Goal: Information Seeking & Learning: Learn about a topic

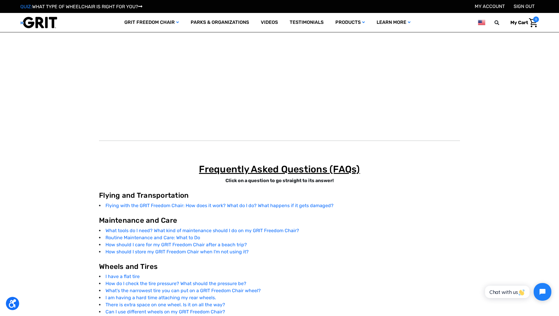
scroll to position [1001, 0]
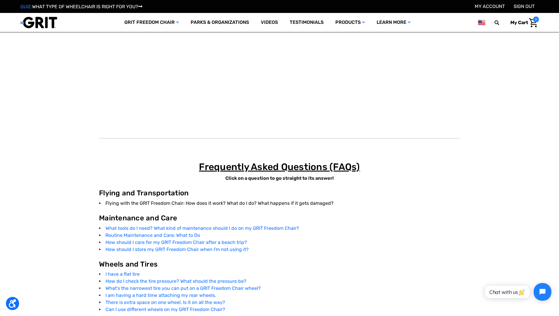
click at [276, 204] on link "Flying with the GRIT Freedom Chair: How does it work? What do I do? What happen…" at bounding box center [219, 204] width 228 height 6
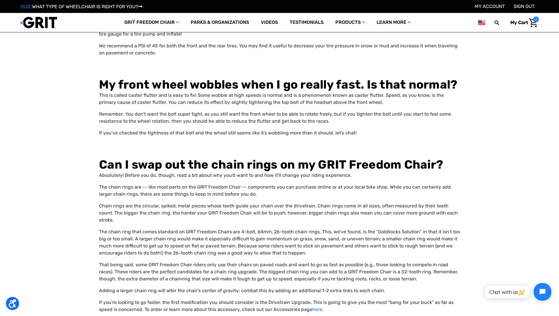
scroll to position [2476, 0]
click at [319, 306] on link "here" at bounding box center [317, 309] width 10 height 6
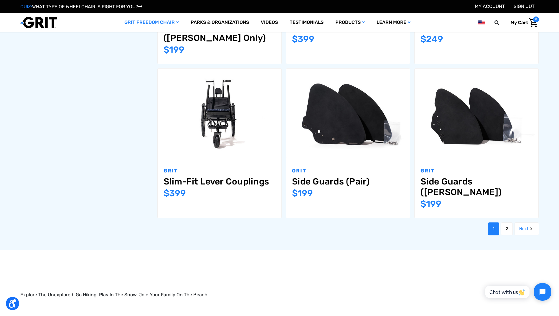
scroll to position [736, 0]
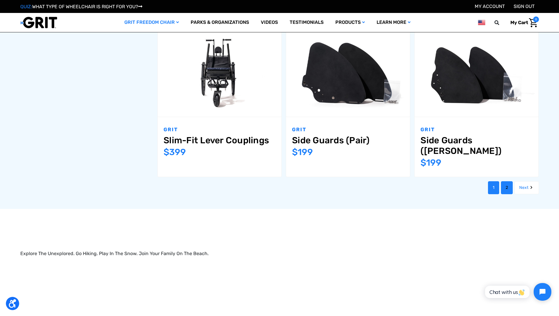
click at [504, 181] on link "2" at bounding box center [507, 187] width 12 height 13
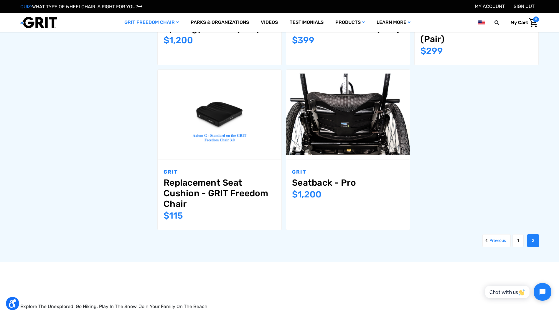
scroll to position [707, 0]
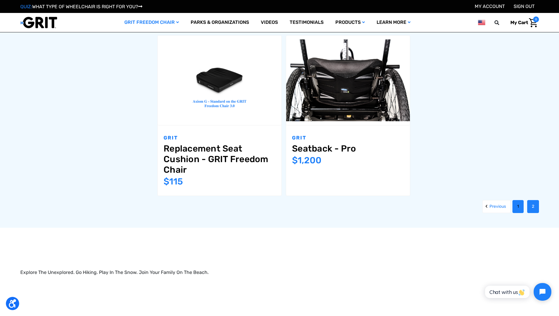
click at [518, 206] on link "1" at bounding box center [517, 206] width 11 height 13
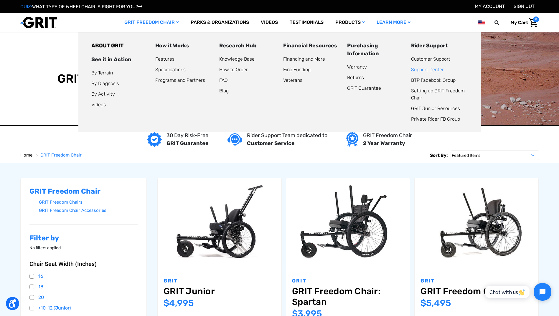
click at [421, 70] on link "Support Center" at bounding box center [427, 70] width 33 height 6
